Goal: Task Accomplishment & Management: Use online tool/utility

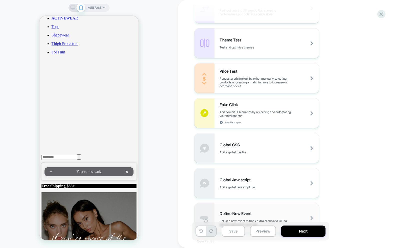
scroll to position [281, 0]
click at [253, 209] on div "Define New Event Set up a new event to track extra clicks and CTR a specific el…" at bounding box center [257, 218] width 125 height 30
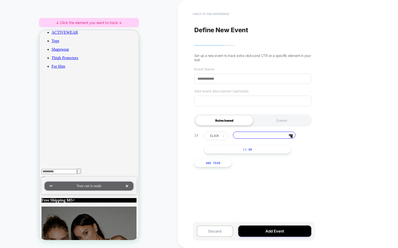
click at [217, 13] on button "< back to the experience" at bounding box center [210, 14] width 43 height 8
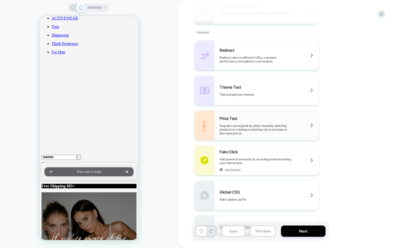
scroll to position [266, 0]
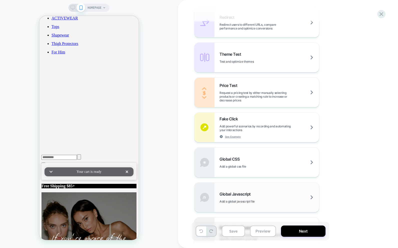
click at [259, 199] on div "Global Javascript Add a global javascript file" at bounding box center [270, 198] width 100 height 12
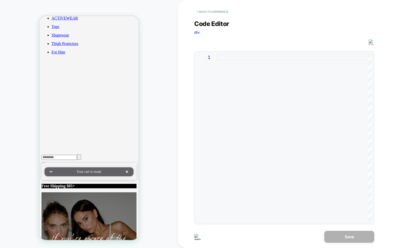
click at [213, 15] on button "< Back to experience" at bounding box center [212, 12] width 37 height 8
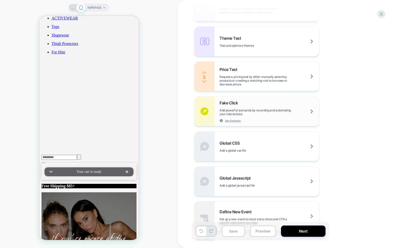
scroll to position [298, 0]
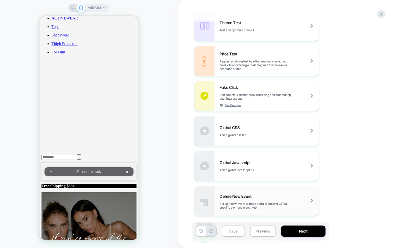
click at [254, 194] on div "Define New Event Set up a new event to track extra clicks and CTR a specific el…" at bounding box center [270, 202] width 100 height 16
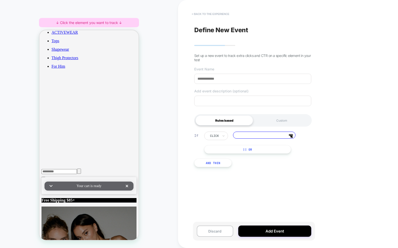
click at [210, 12] on button "< back to the experience" at bounding box center [210, 14] width 43 height 8
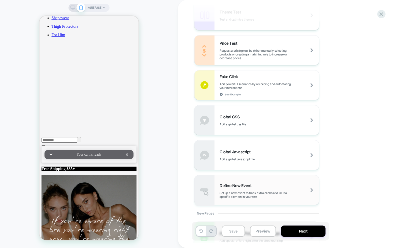
scroll to position [310, 0]
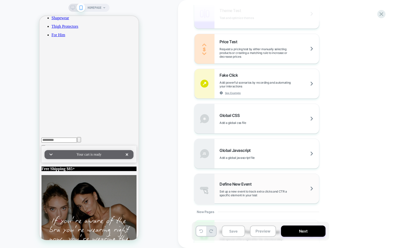
click at [236, 180] on div "Define New Event Set up a new event to track extra clicks and CTR a specific el…" at bounding box center [257, 189] width 125 height 30
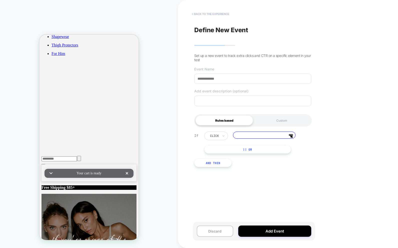
click at [195, 14] on button "< back to the experience" at bounding box center [210, 14] width 43 height 8
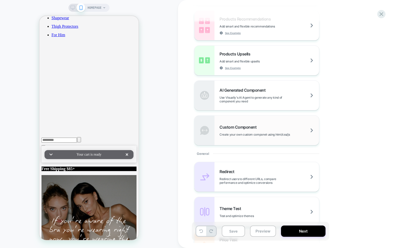
scroll to position [115, 0]
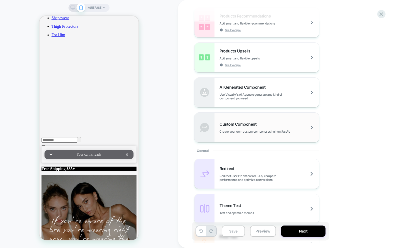
click at [230, 131] on span "Create your own custom componet using html/css/js" at bounding box center [267, 132] width 95 height 4
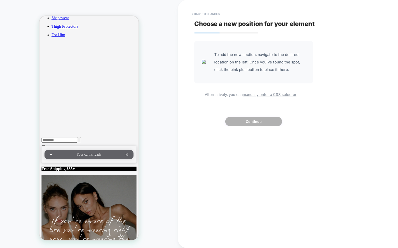
drag, startPoint x: 215, startPoint y: 16, endPoint x: 219, endPoint y: 20, distance: 5.9
click at [215, 17] on button "< Back to changes" at bounding box center [205, 14] width 33 height 8
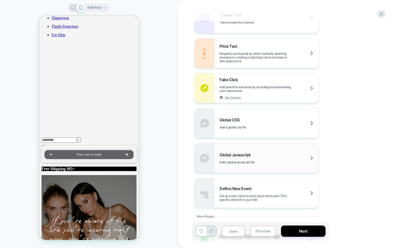
scroll to position [306, 0]
click at [253, 166] on div "Global Javascript Add a global javascript file" at bounding box center [257, 158] width 125 height 30
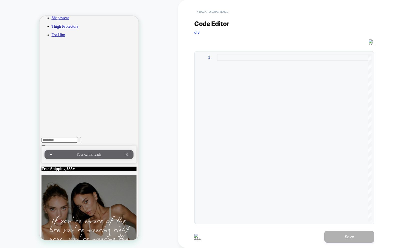
click at [208, 8] on button "< Back to experience" at bounding box center [212, 12] width 37 height 8
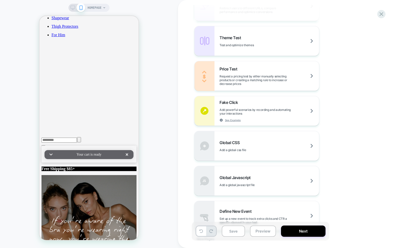
scroll to position [327, 0]
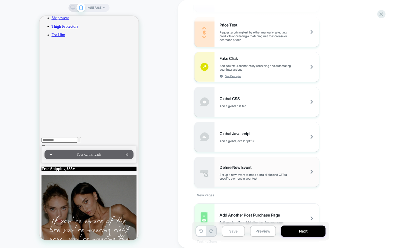
click at [248, 177] on span "Set up a new event to track extra clicks and CTR a specific element in your test" at bounding box center [270, 177] width 100 height 8
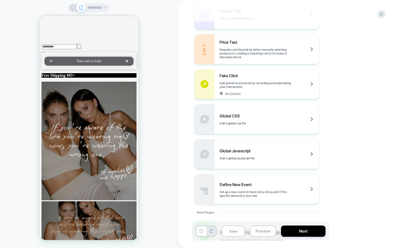
scroll to position [339, 0]
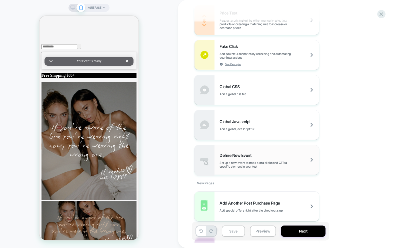
click at [253, 171] on div "Define New Event Set up a new event to track extra clicks and CTR a specific el…" at bounding box center [257, 160] width 125 height 30
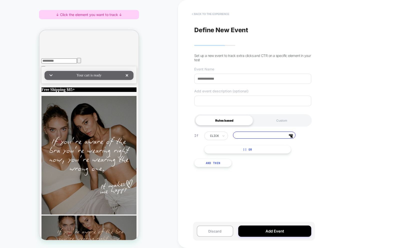
click at [199, 16] on button "< back to the experience" at bounding box center [210, 14] width 43 height 8
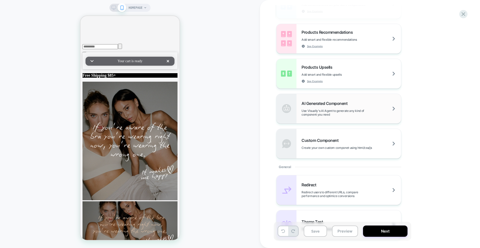
scroll to position [101, 0]
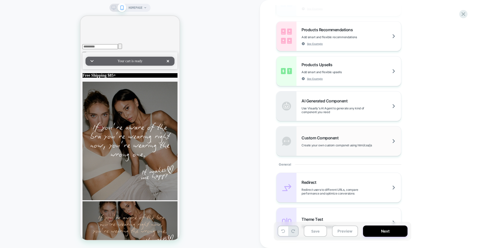
click at [331, 145] on span "Create your own custom componet using html/css/js" at bounding box center [349, 146] width 95 height 4
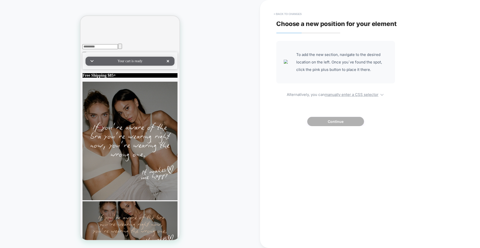
click at [287, 13] on button "< Back to changes" at bounding box center [287, 14] width 33 height 8
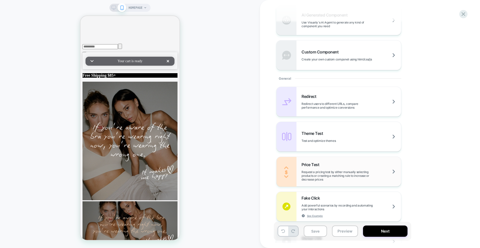
scroll to position [302, 0]
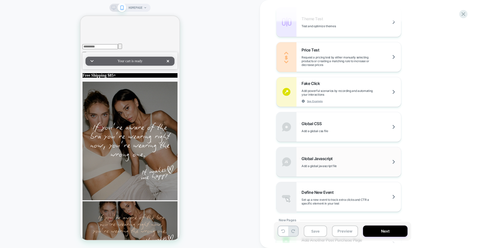
click at [335, 169] on div "Global Javascript Add a global javascript file" at bounding box center [339, 162] width 125 height 30
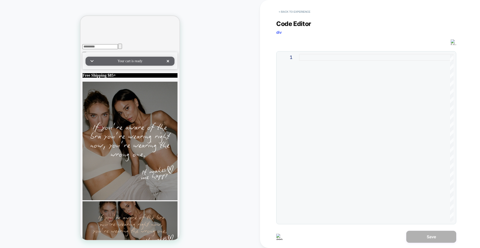
drag, startPoint x: 308, startPoint y: 6, endPoint x: 307, endPoint y: 9, distance: 3.1
click at [308, 6] on div "< Back to experience" at bounding box center [386, 7] width 220 height 15
click at [306, 10] on button "< Back to experience" at bounding box center [294, 12] width 37 height 8
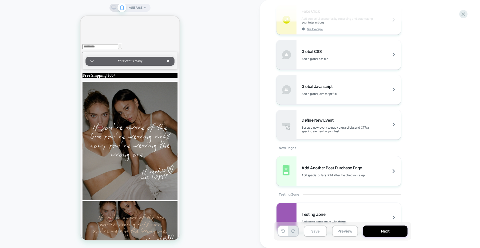
scroll to position [391, 0]
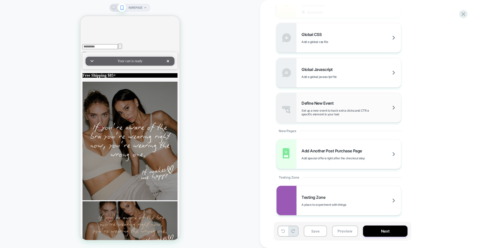
click at [325, 121] on div "Define New Event Set up a new event to track extra clicks and CTR a specific el…" at bounding box center [339, 108] width 125 height 30
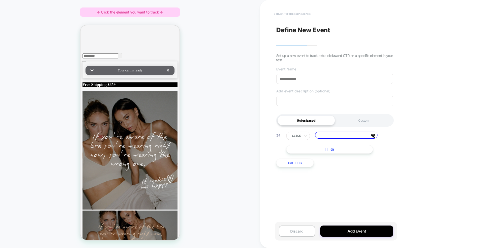
click at [283, 16] on button "< back to the experience" at bounding box center [292, 14] width 43 height 8
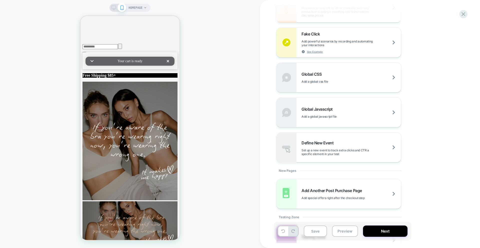
scroll to position [391, 0]
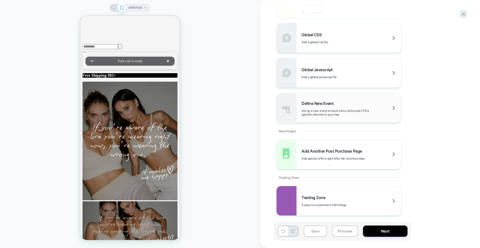
click at [328, 115] on span "Set up a new event to track extra clicks and CTR a specific element in your test" at bounding box center [352, 113] width 100 height 8
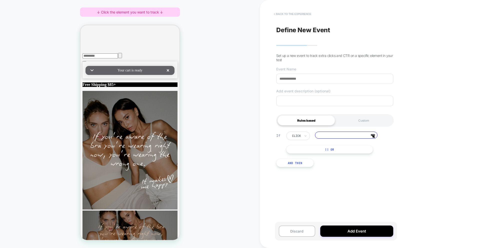
click at [293, 12] on button "< back to the experience" at bounding box center [292, 14] width 43 height 8
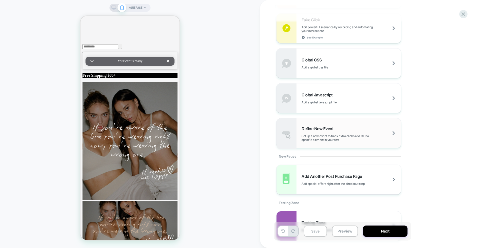
scroll to position [381, 0]
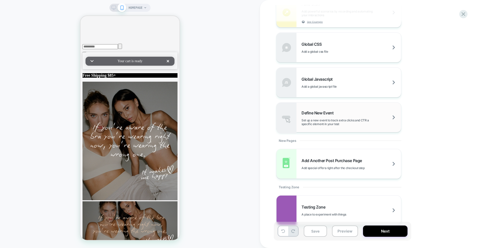
click at [319, 128] on div "Define New Event Set up a new event to track extra clicks and CTR a specific el…" at bounding box center [339, 118] width 125 height 30
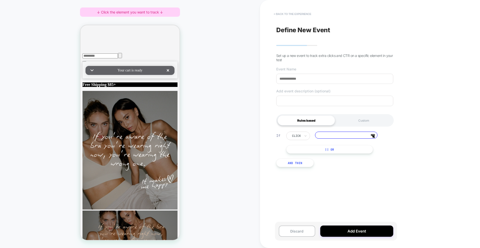
click at [297, 16] on button "< back to the experience" at bounding box center [292, 14] width 43 height 8
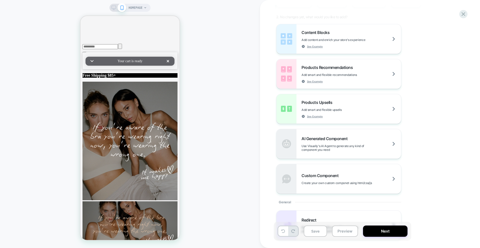
scroll to position [97, 0]
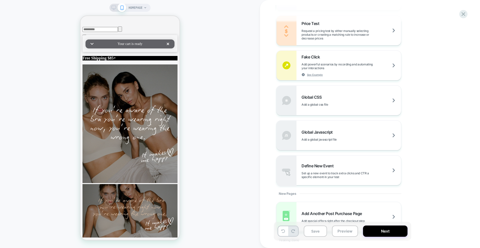
scroll to position [340, 0]
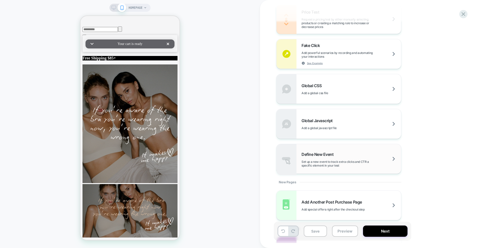
click at [329, 164] on span "Set up a new event to track extra clicks and CTR a specific element in your test" at bounding box center [352, 164] width 100 height 8
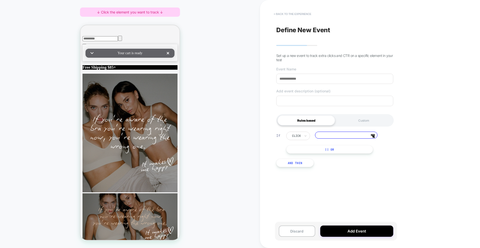
click at [291, 15] on button "< back to the experience" at bounding box center [292, 14] width 43 height 8
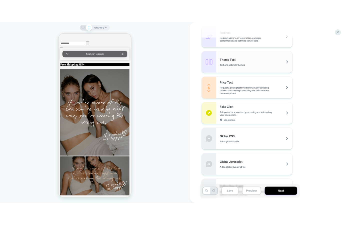
scroll to position [322, 0]
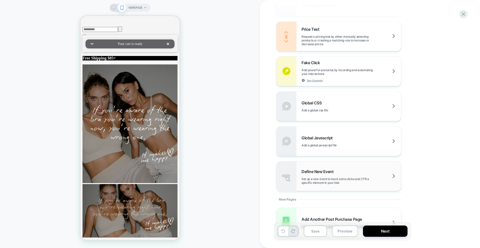
click at [330, 174] on span "Define New Event" at bounding box center [319, 171] width 35 height 5
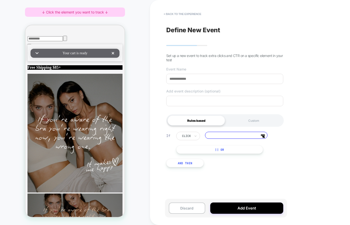
click at [43, 13] on div "↓ Click the element you want to track ↓" at bounding box center [75, 12] width 100 height 9
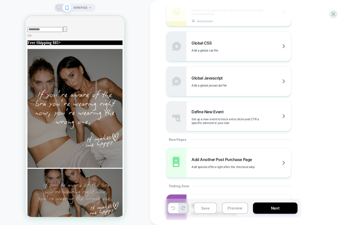
scroll to position [414, 0]
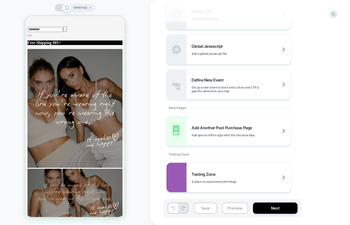
click at [216, 93] on span "Set up a new event to track extra clicks and CTR a specific element in your test" at bounding box center [242, 90] width 100 height 8
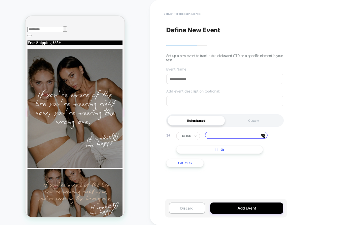
click at [73, 13] on div "HOMEPAGE ↓ Click the element you want to track ↓" at bounding box center [75, 112] width 150 height 215
click at [68, 7] on icon at bounding box center [67, 8] width 5 height 5
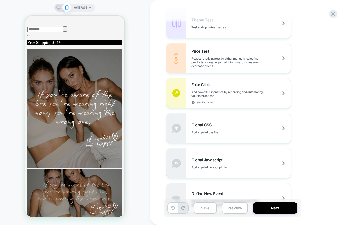
scroll to position [328, 0]
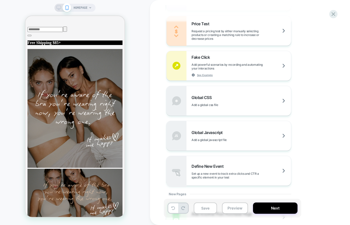
click at [213, 170] on div "Define New Event Set up a new event to track extra clicks and CTR a specific el…" at bounding box center [242, 172] width 100 height 16
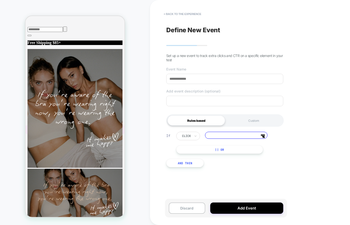
click at [79, 9] on span "HOMEPAGE" at bounding box center [81, 8] width 14 height 8
click at [74, 10] on div "Select page for quick preview Homepage AIRSLIM Collection (Collection) BLUE (Co…" at bounding box center [83, 52] width 110 height 94
click at [73, 3] on div at bounding box center [175, 112] width 350 height 225
click at [75, 8] on span "HOMEPAGE" at bounding box center [81, 8] width 14 height 8
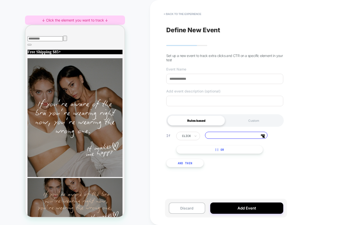
click at [72, 22] on div "↓ Click the element you want to track ↓" at bounding box center [75, 20] width 100 height 9
click at [172, 13] on button "< back to the experience" at bounding box center [182, 14] width 43 height 8
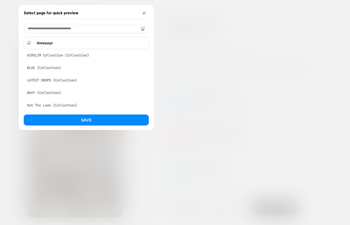
click at [143, 13] on img at bounding box center [145, 13] width 4 height 4
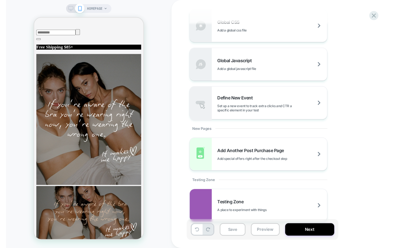
scroll to position [406, 0]
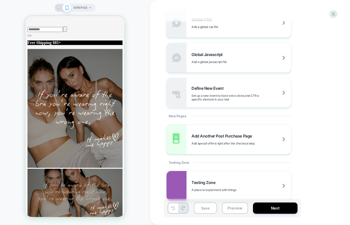
click at [206, 87] on span "Define New Event" at bounding box center [209, 88] width 35 height 5
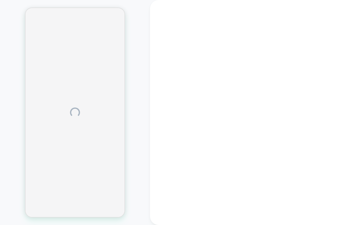
click at [133, 98] on div at bounding box center [75, 112] width 150 height 215
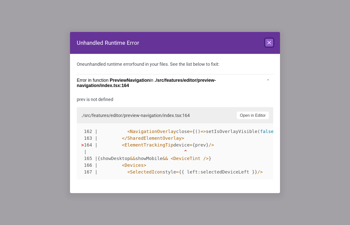
click at [269, 43] on icon at bounding box center [269, 42] width 3 height 3
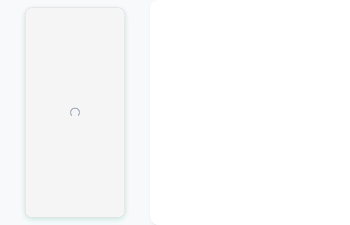
click at [204, 131] on div at bounding box center [260, 112] width 220 height 225
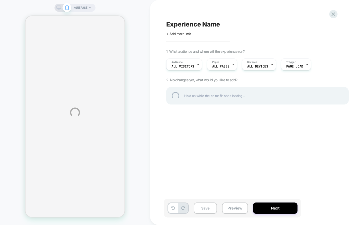
click at [316, 59] on div "HOMEPAGE Experience Name Click to edit experience details + Add more info 1. Wh…" at bounding box center [175, 112] width 350 height 225
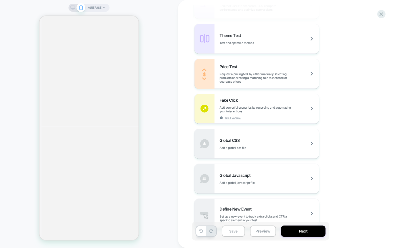
scroll to position [391, 0]
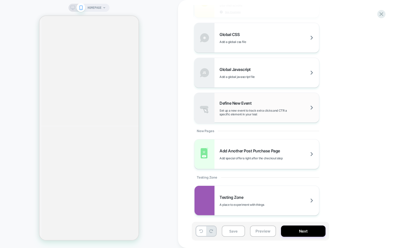
click at [250, 117] on div "Define New Event Set up a new event to track extra clicks and CTR a specific el…" at bounding box center [257, 108] width 125 height 30
click at [257, 122] on div "Define New Event Set up a new event to track extra clicks and CTR a specific el…" at bounding box center [257, 108] width 125 height 30
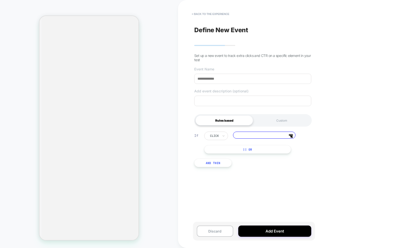
click at [254, 112] on div "Define New Event Set up a new event to track extra clicks and CTR on a specific…" at bounding box center [253, 124] width 122 height 238
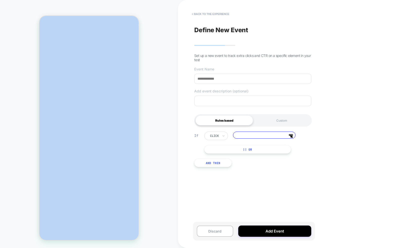
drag, startPoint x: 89, startPoint y: 10, endPoint x: -16, endPoint y: 56, distance: 115.0
click at [0, 56] on html "↓ Click the element you want to track ↓ HOMEPAGE < back to the experience Defin…" at bounding box center [199, 124] width 398 height 248
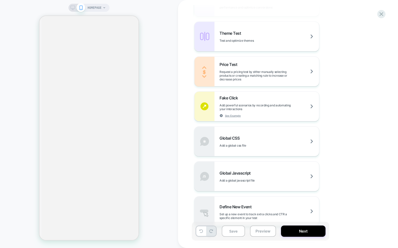
scroll to position [324, 0]
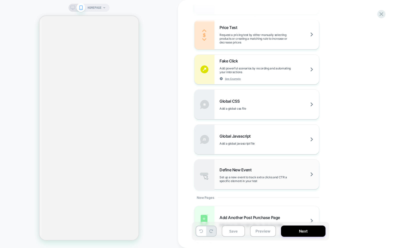
click at [243, 175] on div "Define New Event Set up a new event to track extra clicks and CTR a specific el…" at bounding box center [270, 176] width 100 height 16
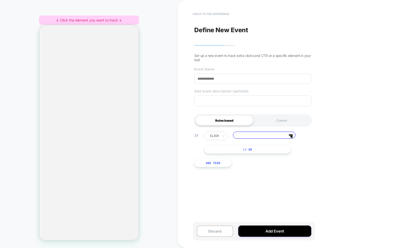
click at [209, 15] on button "< back to the experience" at bounding box center [210, 14] width 43 height 8
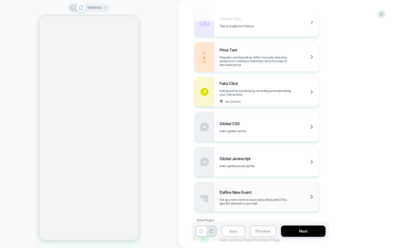
scroll to position [320, 0]
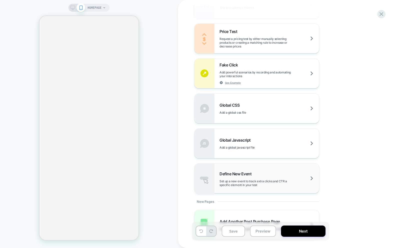
click at [237, 176] on span "Define New Event" at bounding box center [237, 174] width 35 height 5
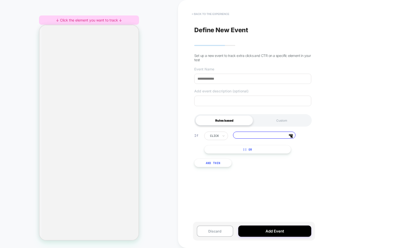
click at [204, 12] on button "< back to the experience" at bounding box center [210, 14] width 43 height 8
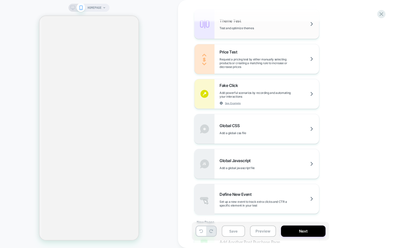
scroll to position [337, 0]
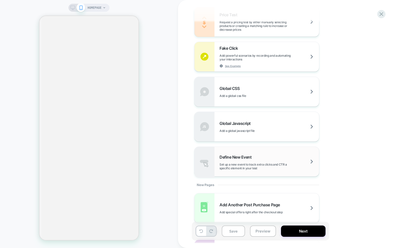
click at [233, 161] on div "Define New Event Set up a new event to track extra clicks and CTR a specific el…" at bounding box center [270, 163] width 100 height 16
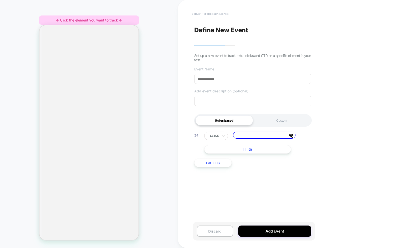
click at [210, 11] on button "< back to the experience" at bounding box center [210, 14] width 43 height 8
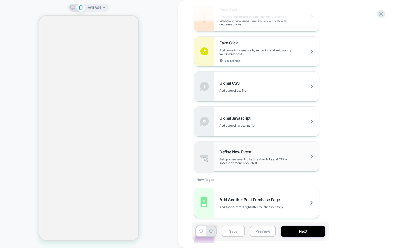
scroll to position [349, 0]
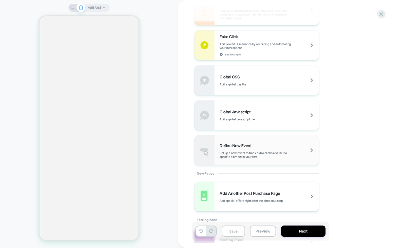
click at [247, 152] on span "Set up a new event to track extra clicks and CTR a specific element in your test" at bounding box center [270, 155] width 100 height 8
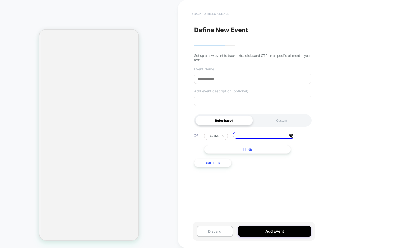
click at [210, 14] on button "< back to the experience" at bounding box center [210, 14] width 43 height 8
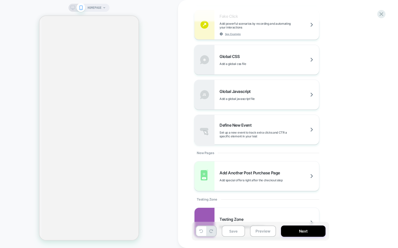
scroll to position [377, 0]
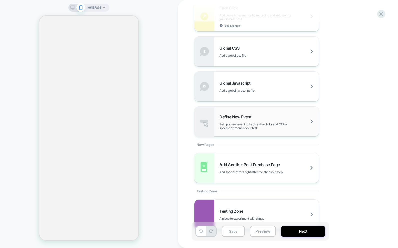
click at [245, 127] on span "Set up a new event to track extra clicks and CTR a specific element in your test" at bounding box center [270, 127] width 100 height 8
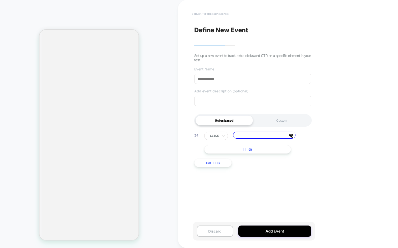
click at [215, 14] on button "< back to the experience" at bounding box center [210, 14] width 43 height 8
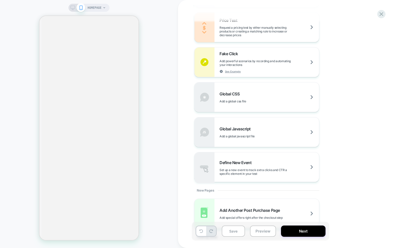
scroll to position [391, 0]
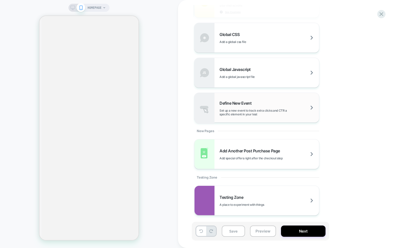
click at [240, 113] on span "Set up a new event to track extra clicks and CTR a specific element in your test" at bounding box center [270, 113] width 100 height 8
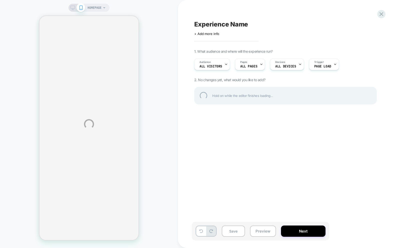
click at [250, 144] on div "HOMEPAGE Experience Name Click to edit experience details + Add more info 1. Wh…" at bounding box center [199, 124] width 398 height 248
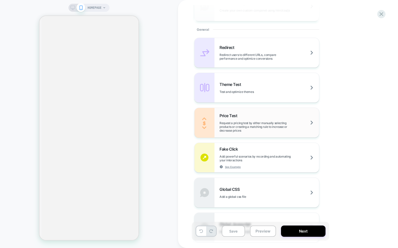
scroll to position [314, 0]
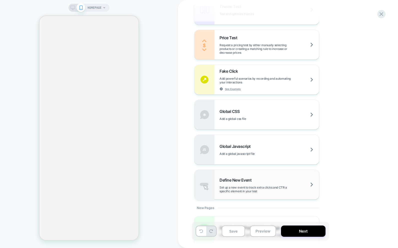
click at [243, 187] on span "Set up a new event to track extra clicks and CTR a specific element in your test" at bounding box center [270, 190] width 100 height 8
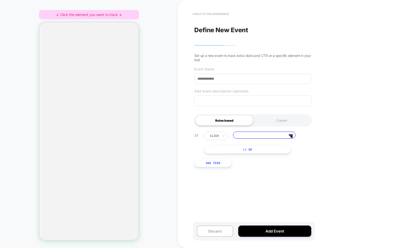
click at [211, 13] on button "< back to the experience" at bounding box center [210, 14] width 43 height 8
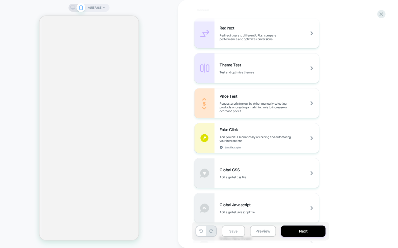
scroll to position [391, 0]
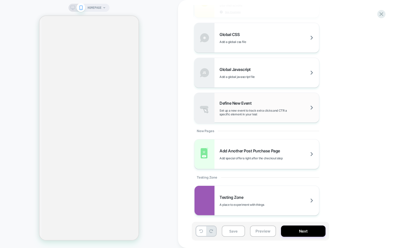
click at [227, 118] on div "Define New Event Set up a new event to track extra clicks and CTR a specific el…" at bounding box center [257, 108] width 125 height 30
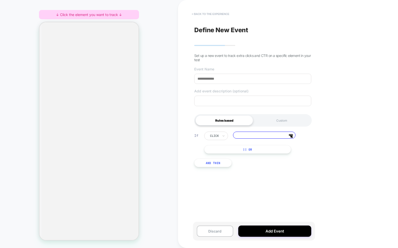
click at [204, 16] on button "< back to the experience" at bounding box center [210, 14] width 43 height 8
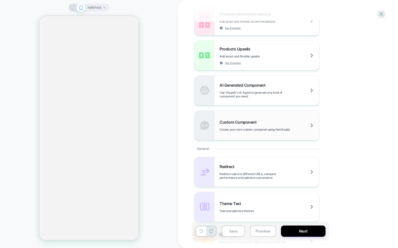
scroll to position [118, 0]
click at [231, 131] on div "Custom Component Create your own custom componet using html/css/js" at bounding box center [257, 125] width 125 height 30
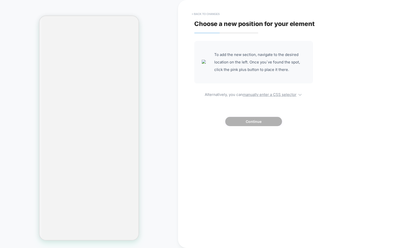
click at [211, 10] on button "< Back to changes" at bounding box center [205, 14] width 33 height 8
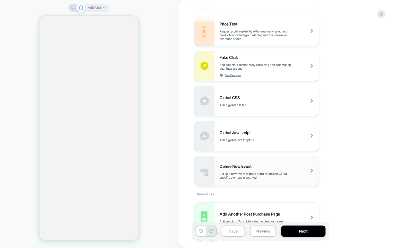
scroll to position [330, 0]
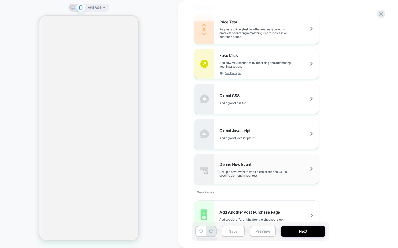
click at [242, 172] on span "Set up a new event to track extra clicks and CTR a specific element in your test" at bounding box center [270, 174] width 100 height 8
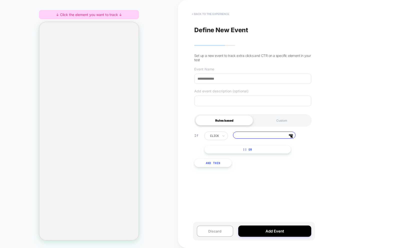
click at [211, 14] on button "< back to the experience" at bounding box center [210, 14] width 43 height 8
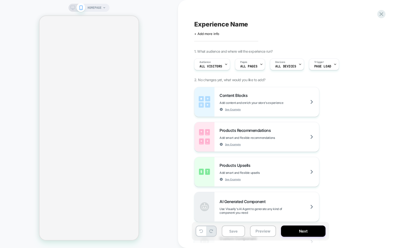
click at [162, 66] on div "HOMEPAGE" at bounding box center [89, 124] width 178 height 238
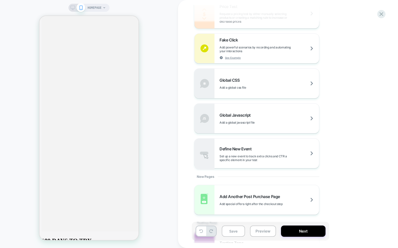
scroll to position [346, 0]
click at [239, 148] on span "Define New Event" at bounding box center [237, 148] width 35 height 5
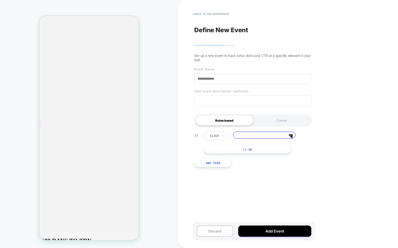
click at [17, 118] on div "HOMEPAGE ↓ Click the element you want to track ↓" at bounding box center [89, 124] width 178 height 238
drag, startPoint x: 12, startPoint y: 126, endPoint x: 1, endPoint y: 128, distance: 11.4
click at [7, 126] on div "HOMEPAGE ↓ Click the element you want to track ↓" at bounding box center [89, 124] width 178 height 238
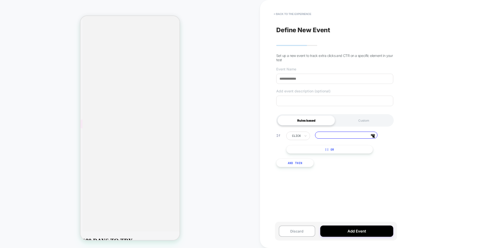
drag, startPoint x: 56, startPoint y: 163, endPoint x: 80, endPoint y: 138, distance: 35.2
click at [56, 163] on div "HOMEPAGE ↓ Click the element you want to track ↓" at bounding box center [130, 124] width 260 height 238
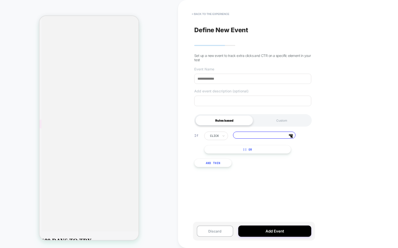
click at [13, 89] on div "HOMEPAGE ↓ Click the element you want to track ↓" at bounding box center [89, 124] width 178 height 238
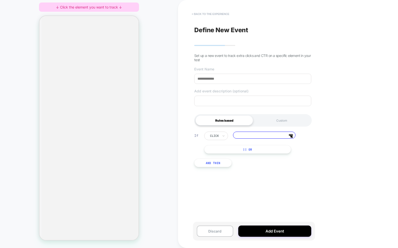
click at [205, 12] on button "< back to the experience" at bounding box center [210, 14] width 43 height 8
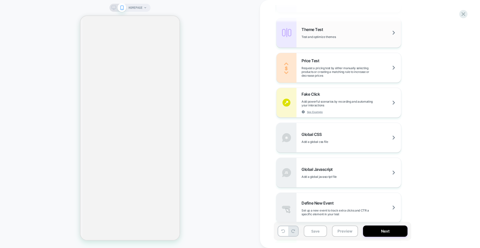
scroll to position [293, 0]
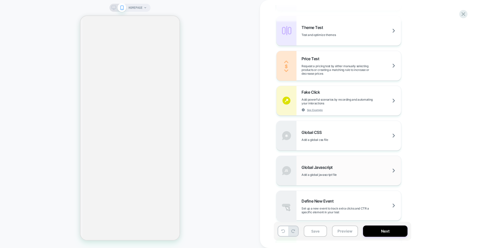
click at [337, 166] on div "Global Javascript Add a global javascript file" at bounding box center [352, 171] width 100 height 12
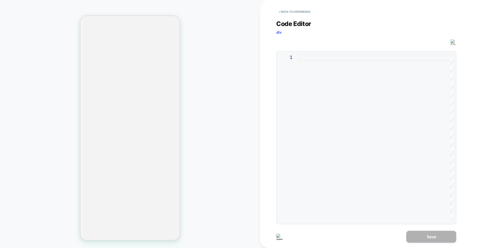
click at [290, 16] on div "Code Editor div JS 1" at bounding box center [366, 119] width 180 height 211
click at [290, 12] on button "< Back to experience" at bounding box center [294, 12] width 37 height 8
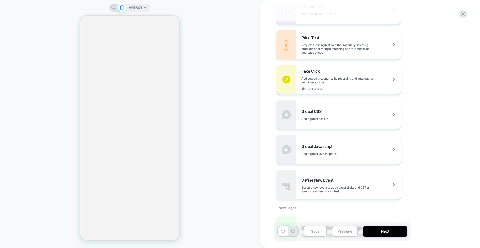
scroll to position [324, 0]
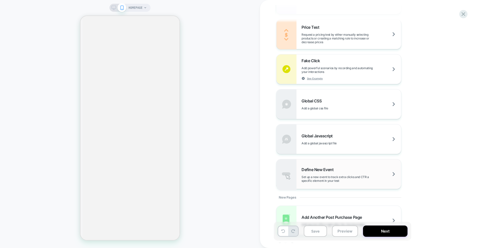
click at [317, 172] on div "Define New Event Set up a new event to track extra clicks and CTR a specific el…" at bounding box center [352, 175] width 100 height 16
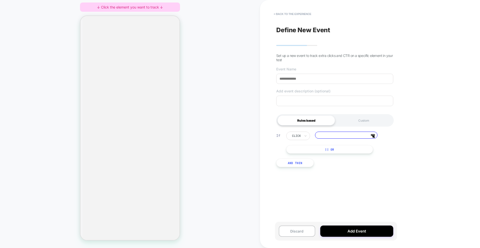
drag, startPoint x: 353, startPoint y: 149, endPoint x: 367, endPoint y: 145, distance: 14.3
click at [353, 149] on button "|| Or" at bounding box center [329, 149] width 87 height 9
type input "***"
click at [362, 138] on input at bounding box center [346, 135] width 63 height 7
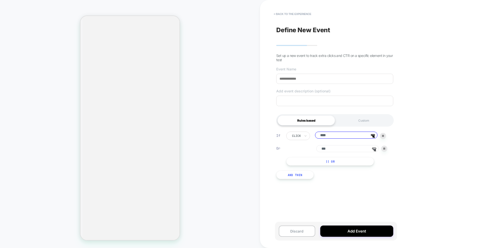
type input "****"
click at [331, 152] on input "***" at bounding box center [347, 148] width 63 height 7
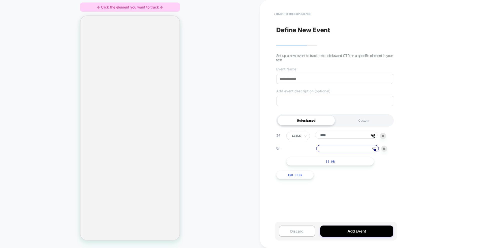
click at [341, 148] on input at bounding box center [347, 148] width 63 height 7
click at [373, 137] on polygon at bounding box center [374, 137] width 3 height 3
click at [368, 151] on input at bounding box center [347, 148] width 63 height 7
click at [365, 136] on input "****" at bounding box center [346, 135] width 63 height 7
click at [367, 149] on input at bounding box center [347, 148] width 63 height 7
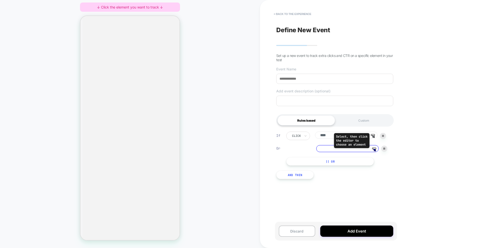
click at [373, 135] on icon at bounding box center [373, 136] width 4 height 4
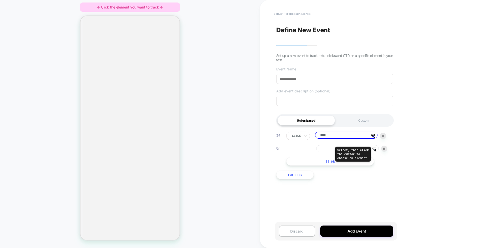
click at [374, 149] on icon at bounding box center [374, 150] width 4 height 4
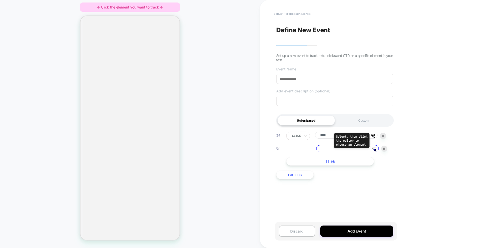
click at [373, 135] on icon at bounding box center [373, 136] width 4 height 4
click at [365, 150] on input at bounding box center [347, 148] width 63 height 7
click at [362, 137] on input "****" at bounding box center [346, 135] width 63 height 7
click at [364, 151] on input at bounding box center [347, 148] width 63 height 7
click at [364, 138] on input "****" at bounding box center [346, 135] width 63 height 7
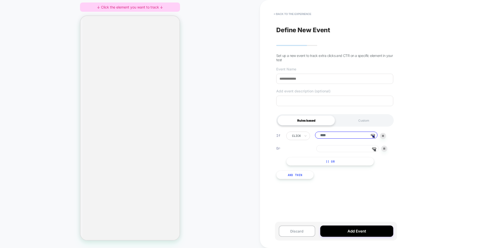
click at [368, 149] on input at bounding box center [347, 148] width 63 height 7
click at [363, 139] on input "****" at bounding box center [346, 135] width 63 height 7
click at [365, 148] on input at bounding box center [347, 148] width 63 height 7
click at [382, 183] on div "If click **** Select, then click the editor to choose an element Or Click the e…" at bounding box center [335, 155] width 122 height 63
click at [371, 136] on icon at bounding box center [373, 135] width 4 height 1
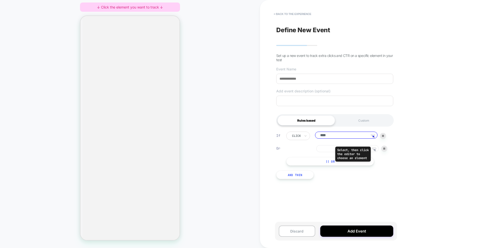
click at [375, 151] on polygon at bounding box center [375, 150] width 3 height 3
drag, startPoint x: 395, startPoint y: 178, endPoint x: 372, endPoint y: 162, distance: 27.4
click at [395, 178] on div "If click **** Select, then click the editor to choose an element Or Click the e…" at bounding box center [335, 155] width 122 height 63
click at [375, 136] on icon at bounding box center [373, 136] width 4 height 4
click at [374, 152] on icon at bounding box center [374, 150] width 4 height 4
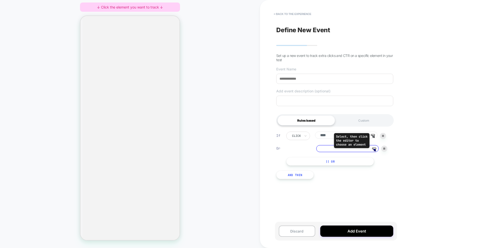
click at [374, 136] on icon at bounding box center [373, 136] width 4 height 4
click at [398, 180] on div "< back to the experience Define New Event Set up a new event to track extra cli…" at bounding box center [370, 124] width 220 height 248
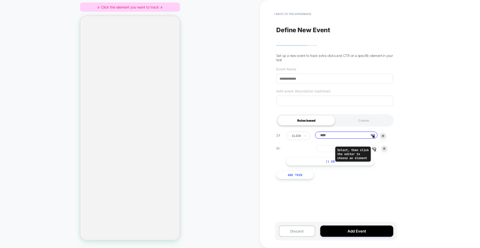
click at [374, 149] on polygon at bounding box center [375, 150] width 3 height 3
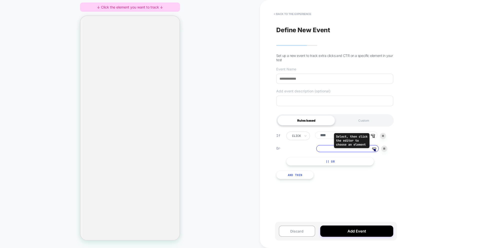
click at [374, 135] on icon at bounding box center [373, 135] width 4 height 1
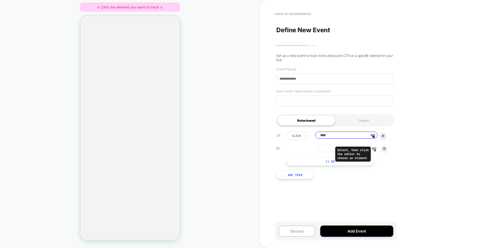
click at [375, 151] on icon at bounding box center [374, 150] width 4 height 4
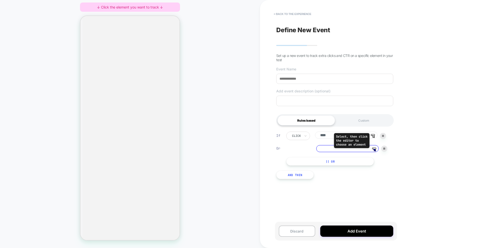
click at [375, 136] on icon at bounding box center [373, 136] width 4 height 4
click at [374, 148] on input at bounding box center [347, 148] width 63 height 7
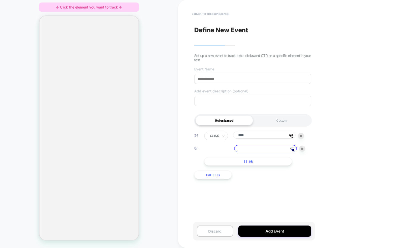
click at [207, 30] on p "Define New Event" at bounding box center [252, 30] width 117 height 8
click at [218, 29] on p "Define New Event" at bounding box center [252, 30] width 117 height 8
click at [218, 32] on p "Define New Event" at bounding box center [252, 30] width 117 height 8
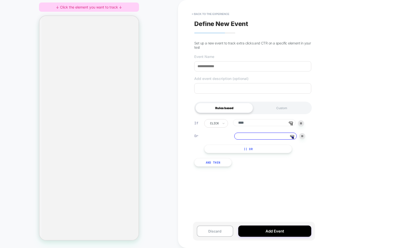
click at [213, 37] on div "Define New Event Set up a new event to track extra clicks and CTR on a specific…" at bounding box center [253, 124] width 122 height 238
click at [213, 39] on div "Define New Event Set up a new event to track extra clicks and CTR on a specific…" at bounding box center [253, 124] width 122 height 238
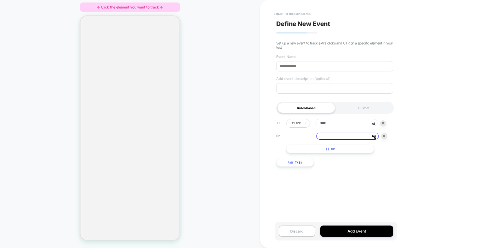
click at [370, 125] on input "****" at bounding box center [346, 122] width 63 height 7
click at [374, 125] on polygon at bounding box center [374, 124] width 3 height 3
drag, startPoint x: 375, startPoint y: 138, endPoint x: 375, endPoint y: 142, distance: 4.3
click at [375, 138] on icon at bounding box center [374, 137] width 4 height 4
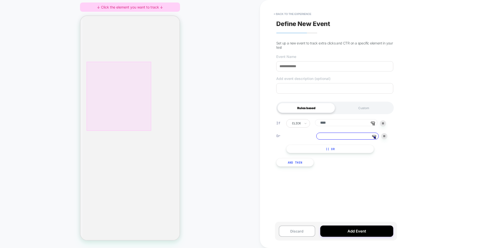
click at [140, 83] on div at bounding box center [119, 96] width 65 height 69
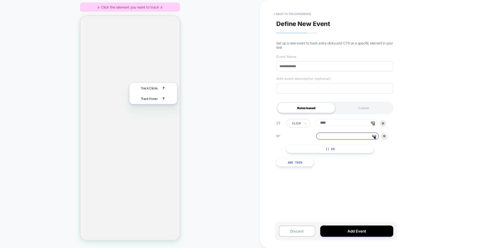
click at [222, 123] on div "HOMEPAGE ↓ Click the element you want to track ↓" at bounding box center [130, 124] width 260 height 238
